Goal: Find specific page/section: Find specific page/section

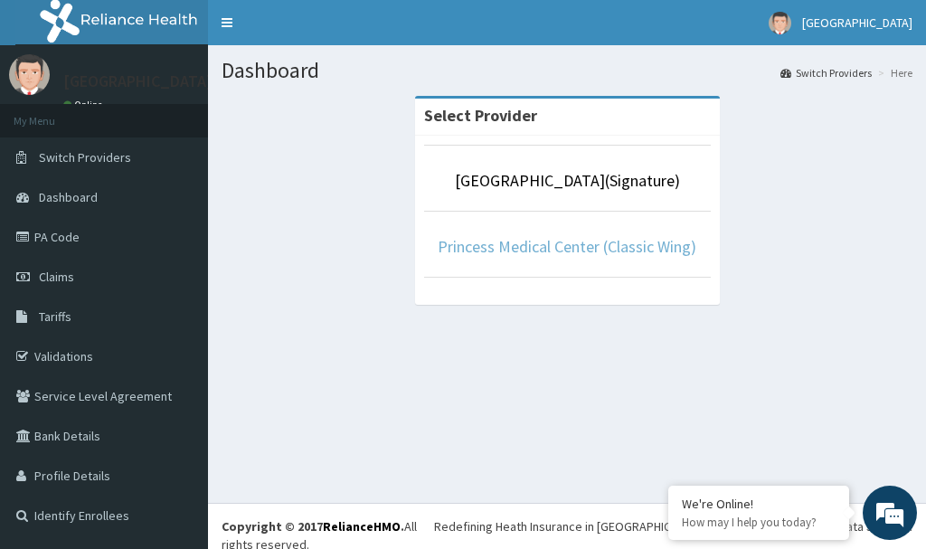
drag, startPoint x: 514, startPoint y: 249, endPoint x: 497, endPoint y: 242, distance: 18.7
click at [513, 249] on link "Princess Medical Center (Classic Wing)" at bounding box center [567, 246] width 259 height 21
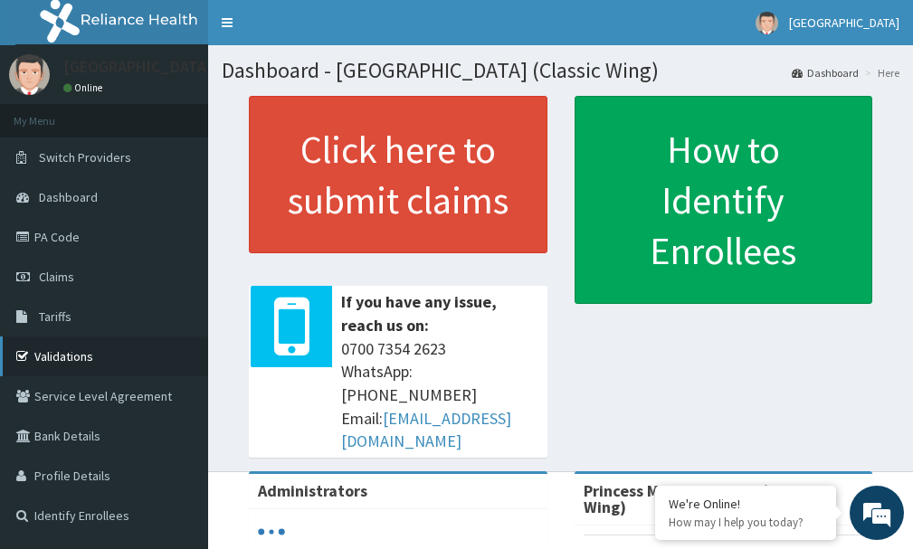
click at [54, 357] on link "Validations" at bounding box center [104, 357] width 208 height 40
